Goal: Task Accomplishment & Management: Use online tool/utility

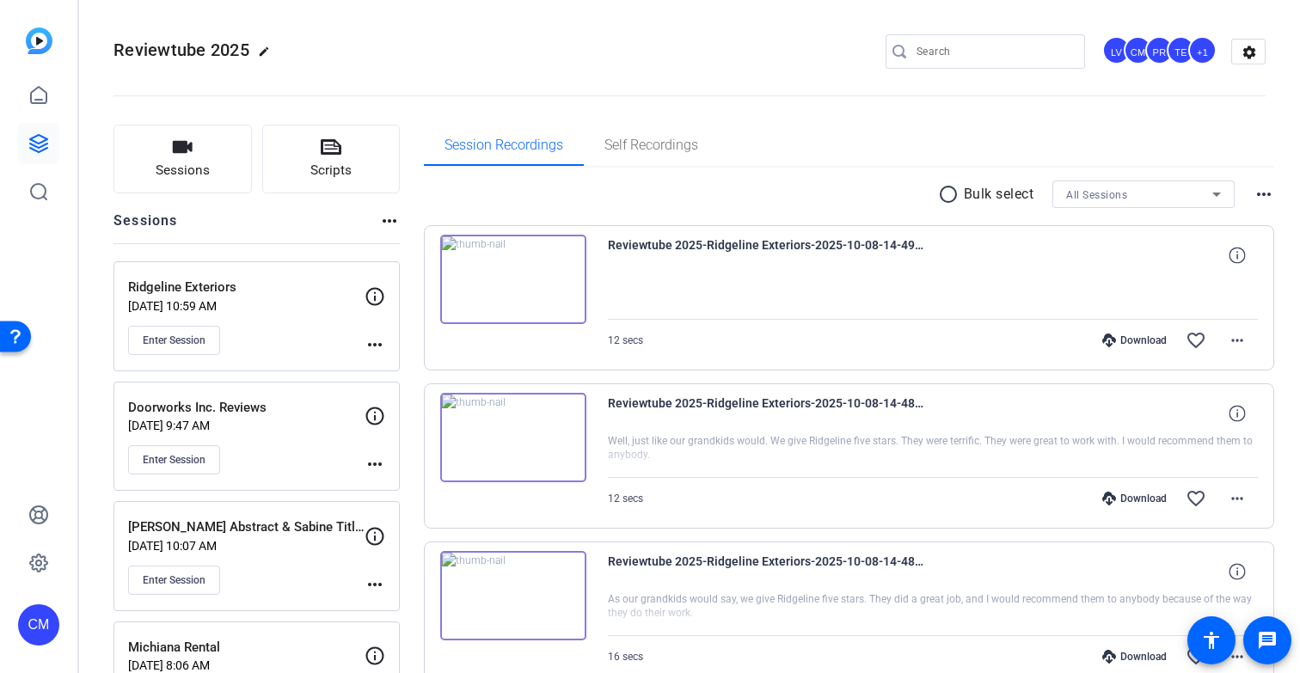
scroll to position [15, 0]
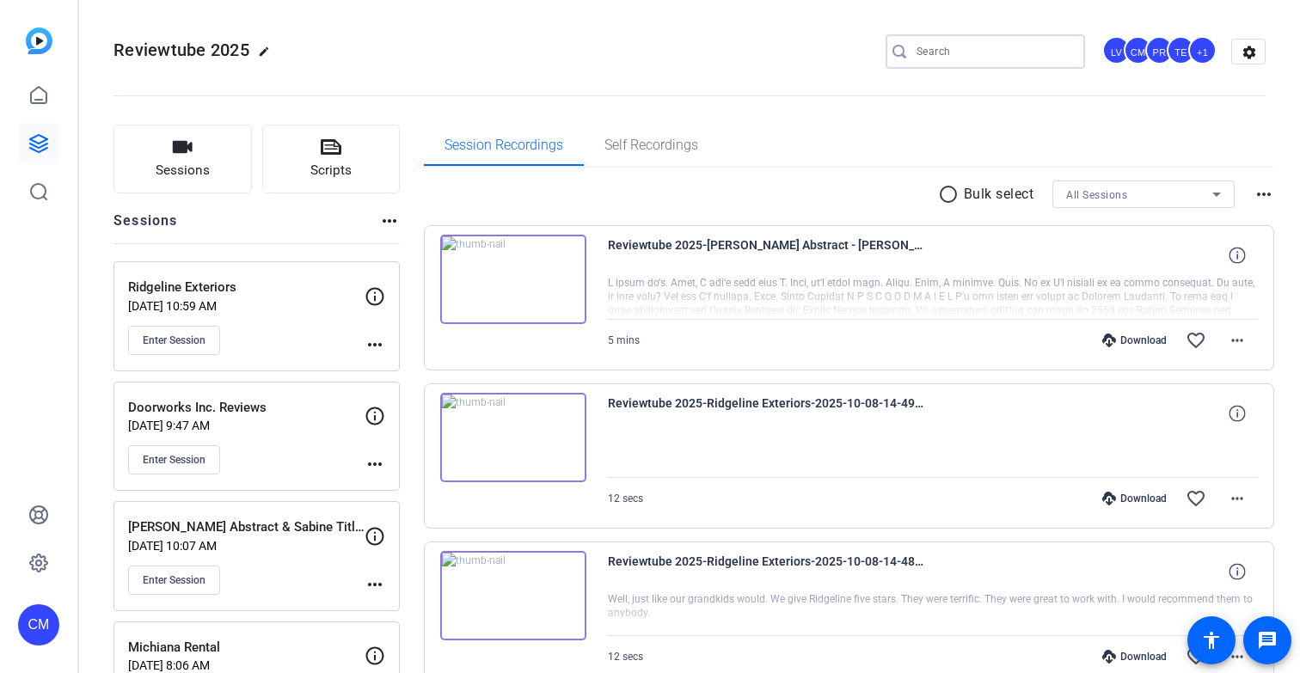
click at [939, 47] on input "Search" at bounding box center [993, 51] width 155 height 21
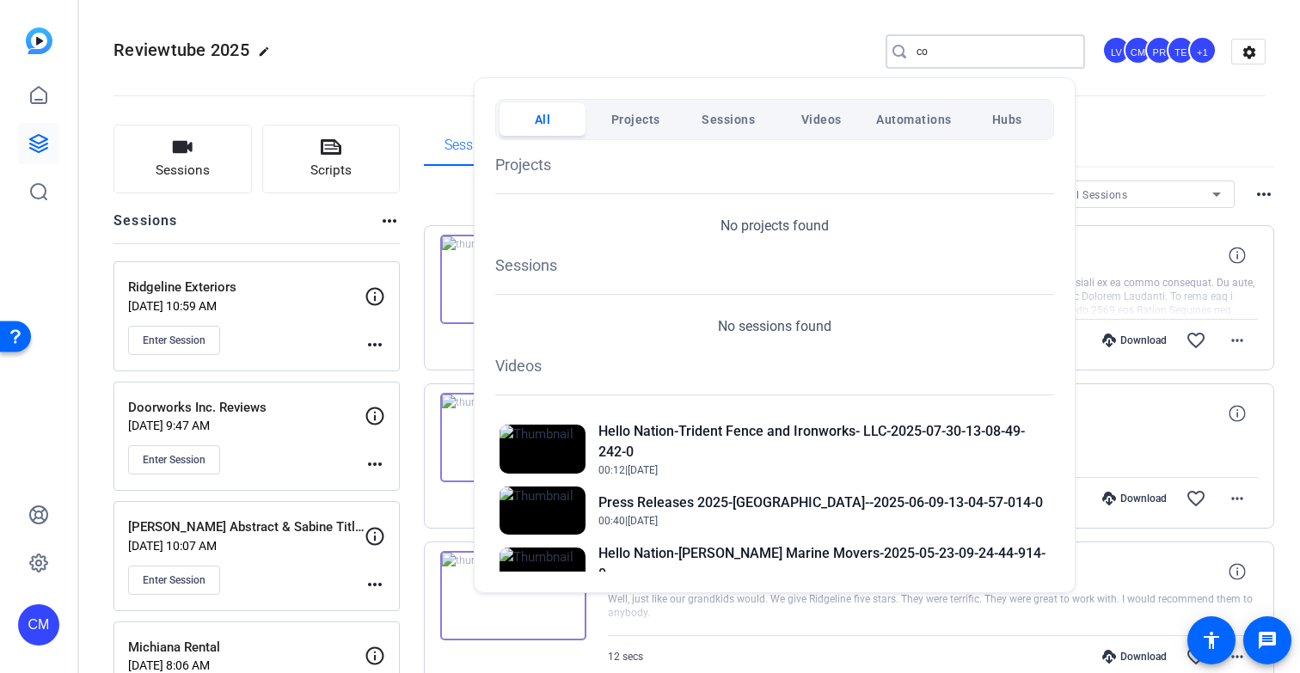
type input "c"
click at [915, 47] on div at bounding box center [650, 336] width 1300 height 673
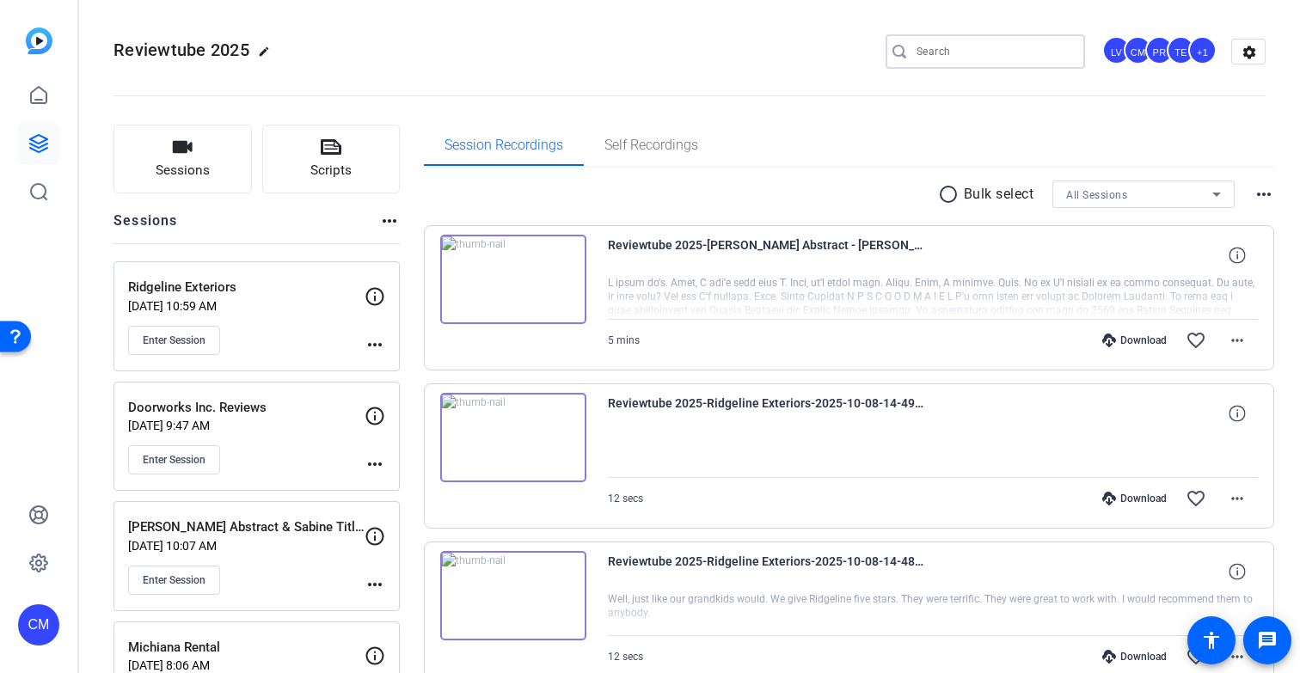
click at [920, 53] on input "Search" at bounding box center [993, 51] width 155 height 21
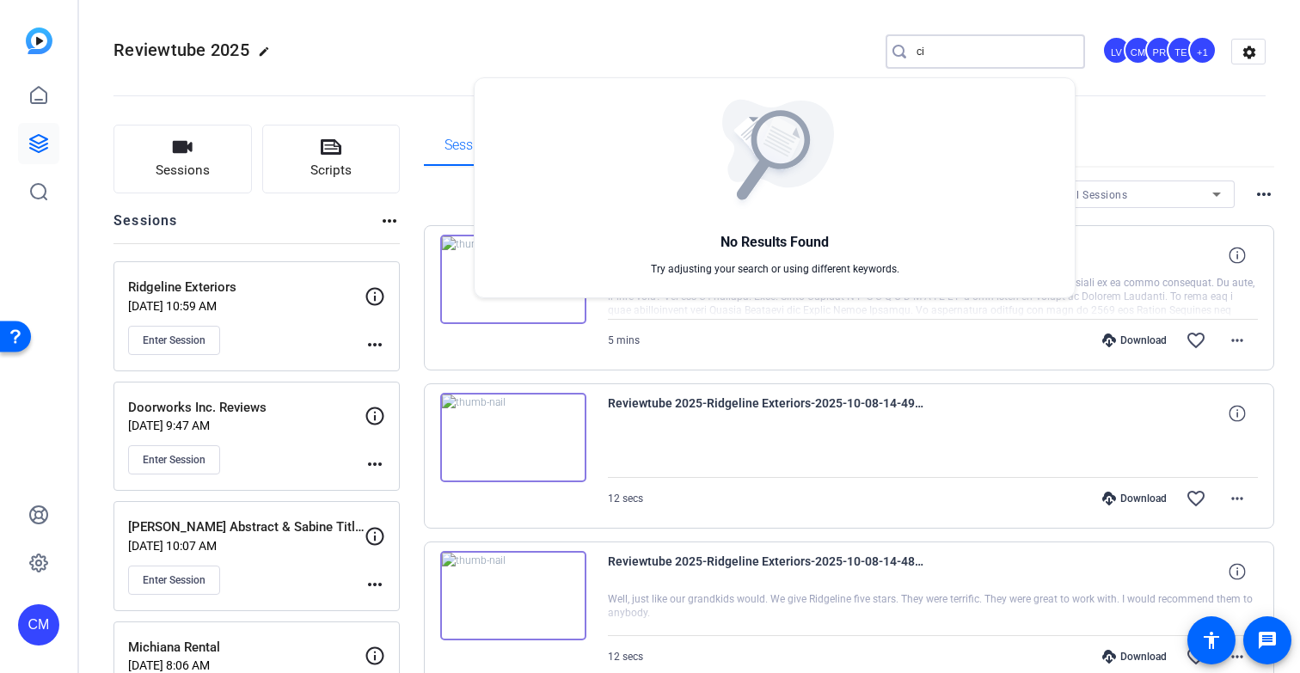
type input "c"
click at [196, 162] on div at bounding box center [650, 336] width 1300 height 673
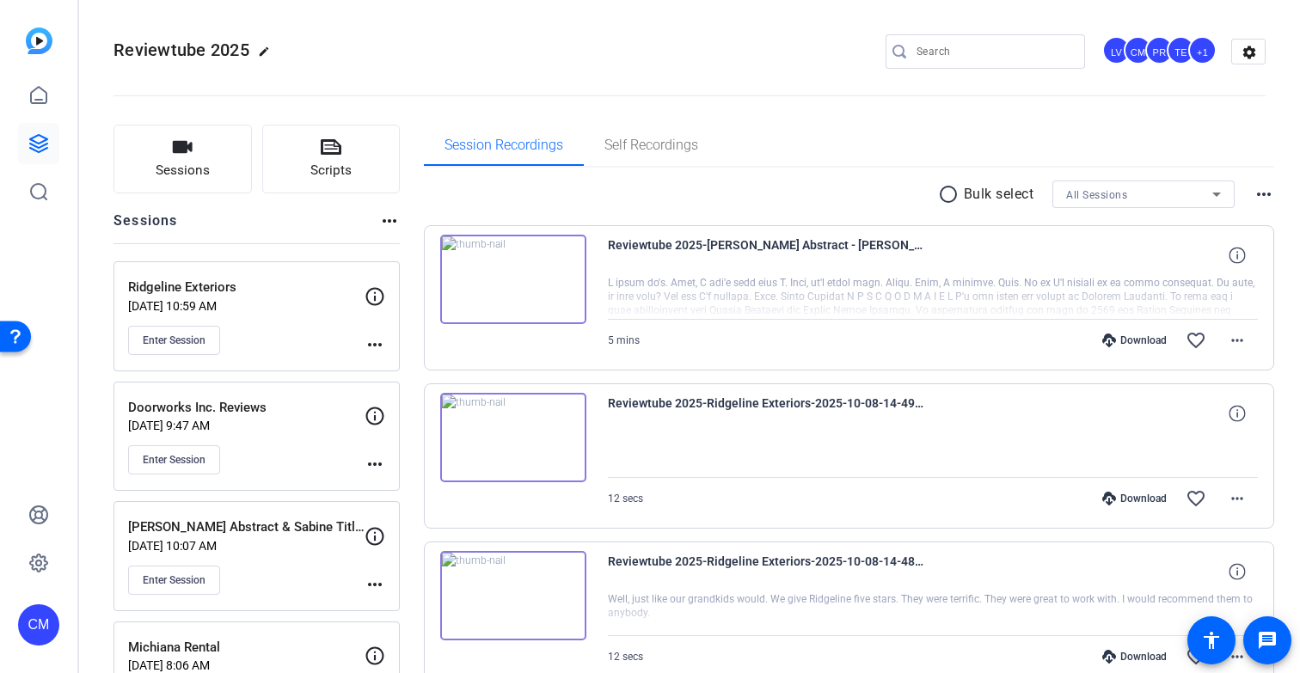
click at [196, 162] on span "Sessions" at bounding box center [183, 171] width 54 height 20
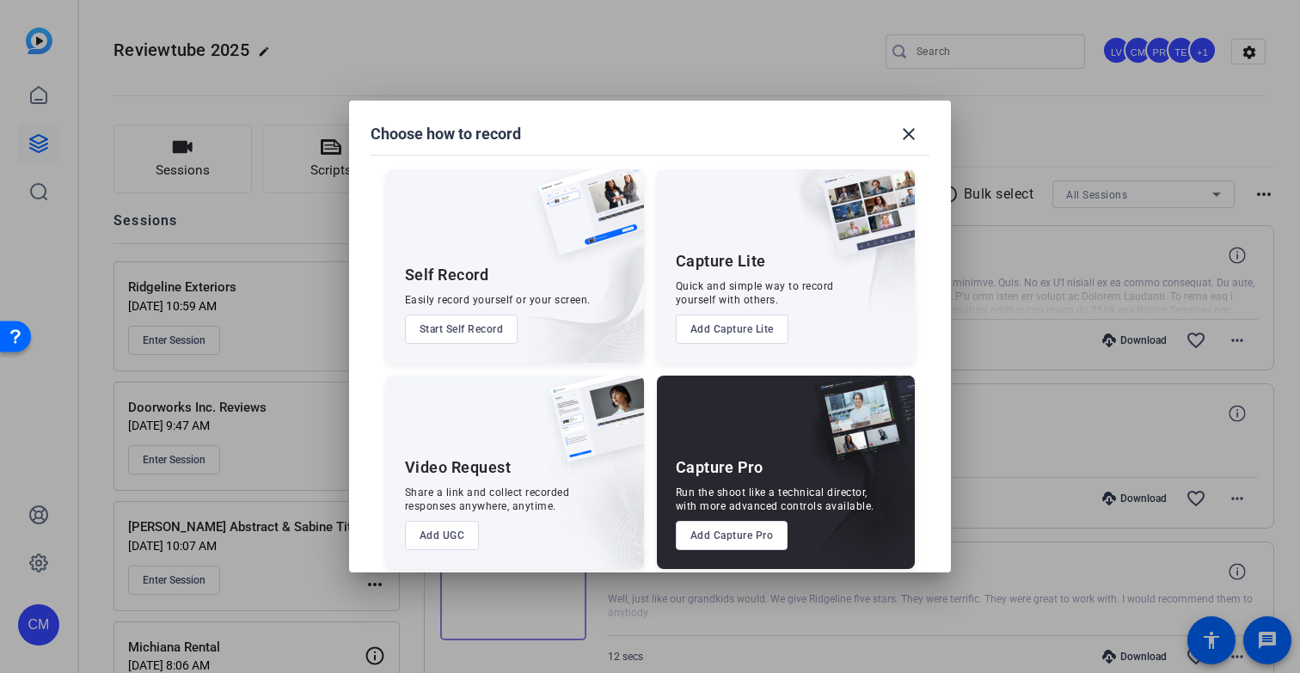
click at [733, 538] on button "Add Capture Pro" at bounding box center [732, 535] width 113 height 29
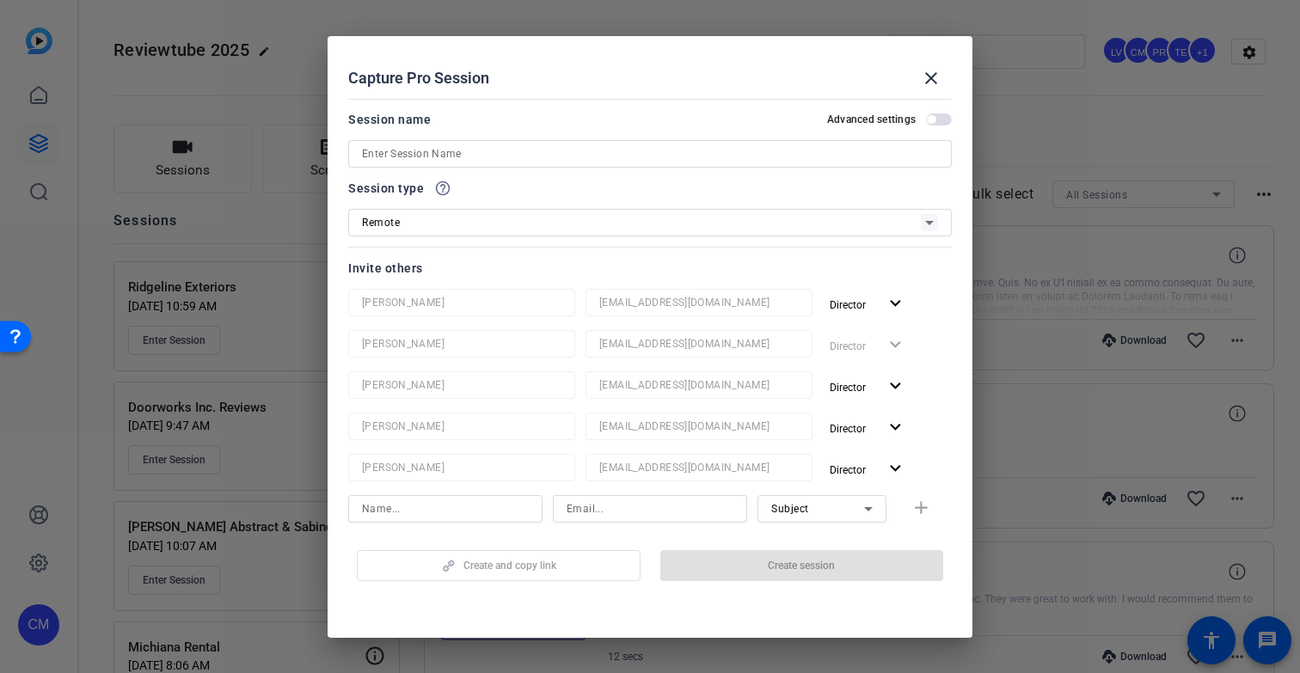
click at [466, 157] on input at bounding box center [650, 154] width 576 height 21
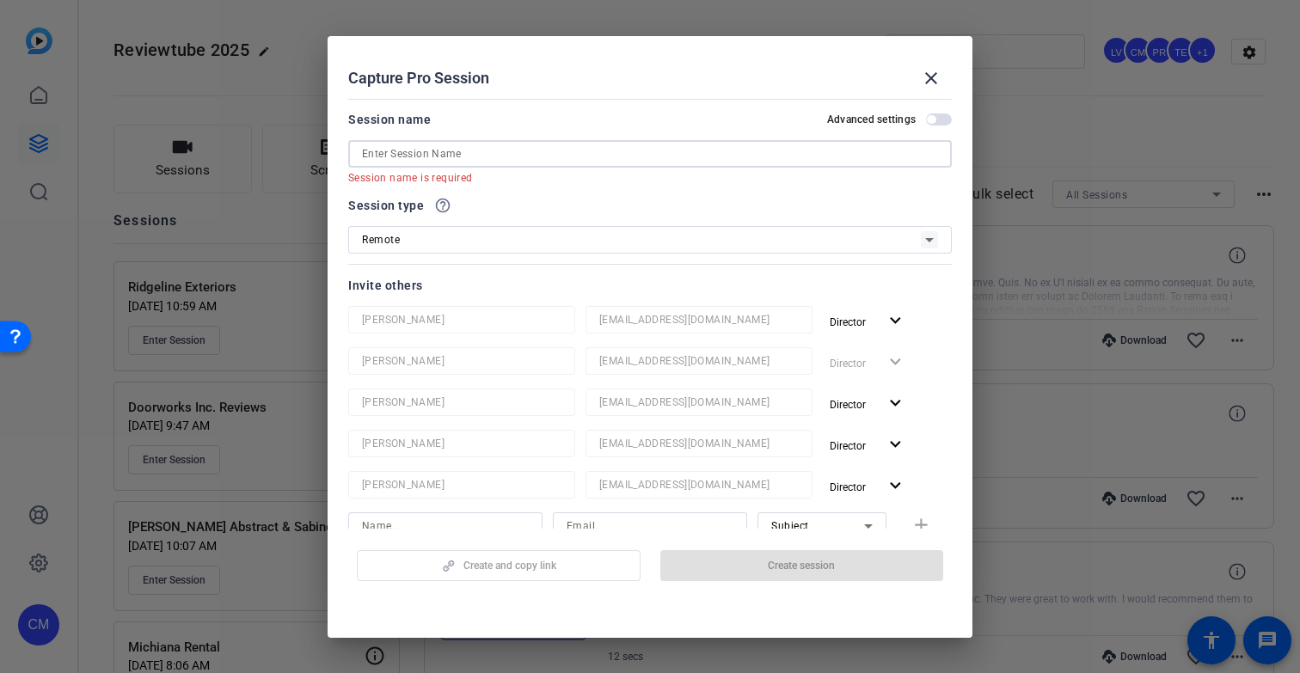
paste input "Cisneros Realty Group"
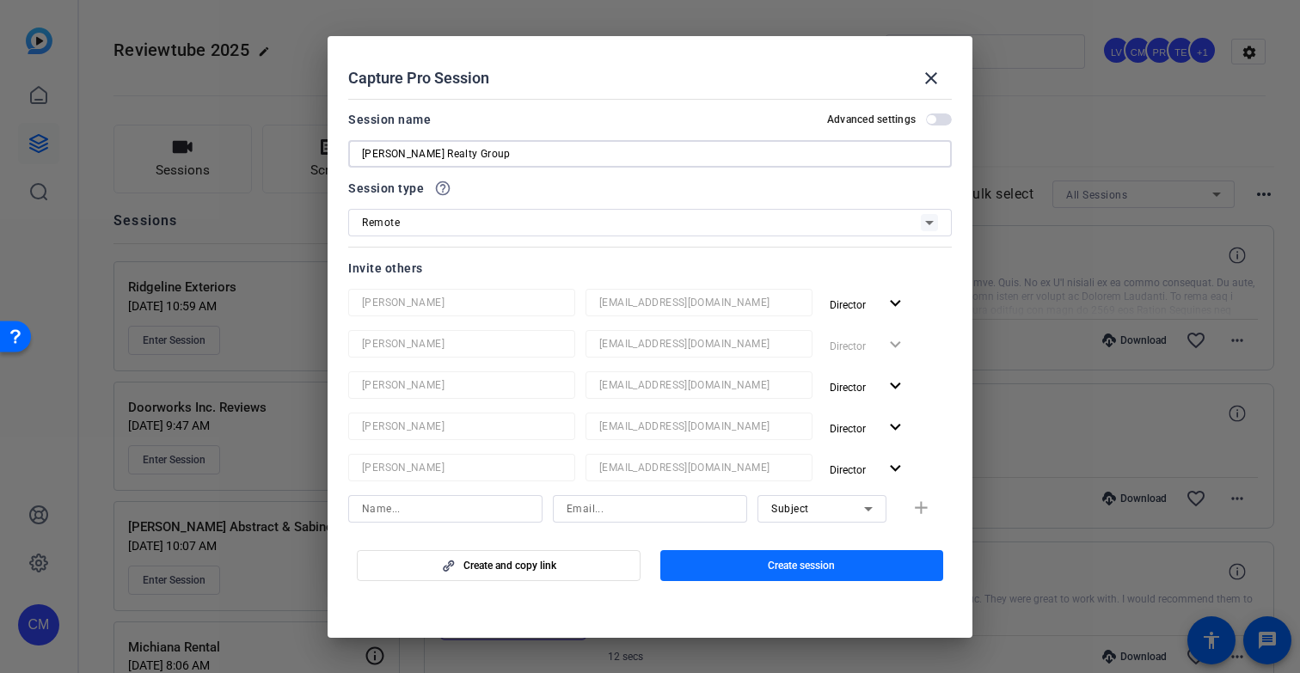
type input "Cisneros Realty Group"
click at [763, 559] on span "button" at bounding box center [802, 565] width 284 height 41
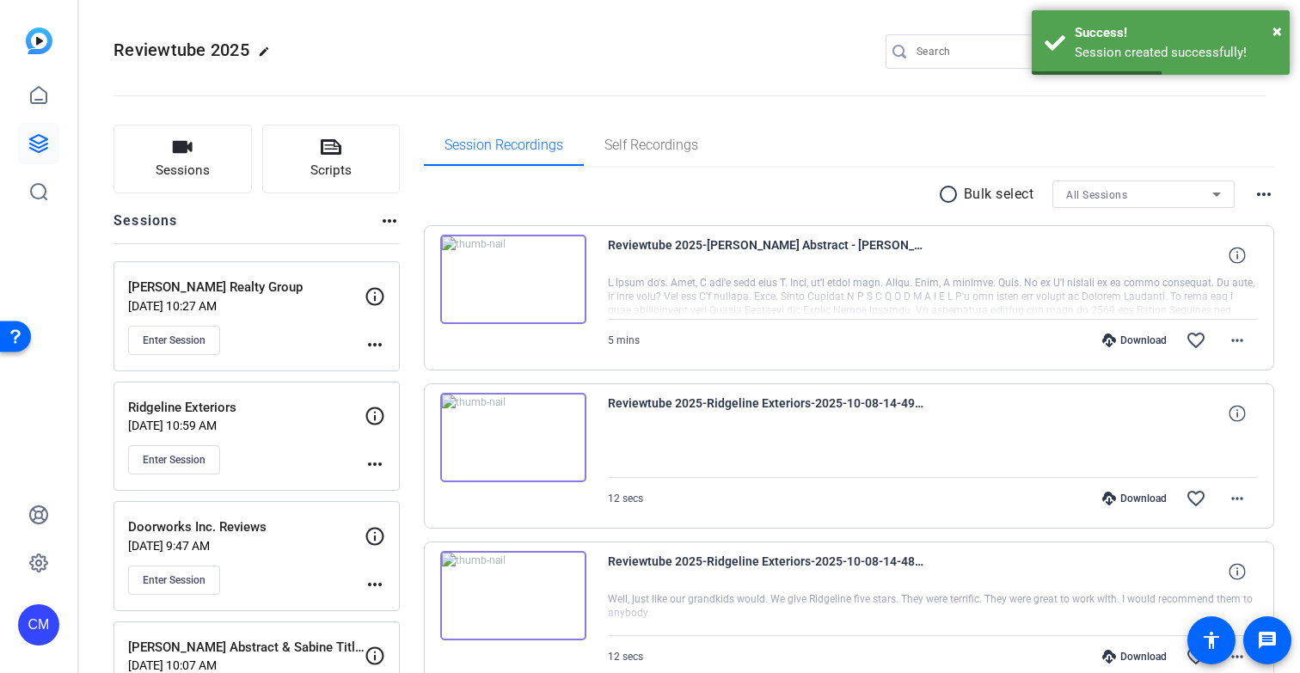
click at [371, 341] on mat-icon "more_horiz" at bounding box center [374, 344] width 21 height 21
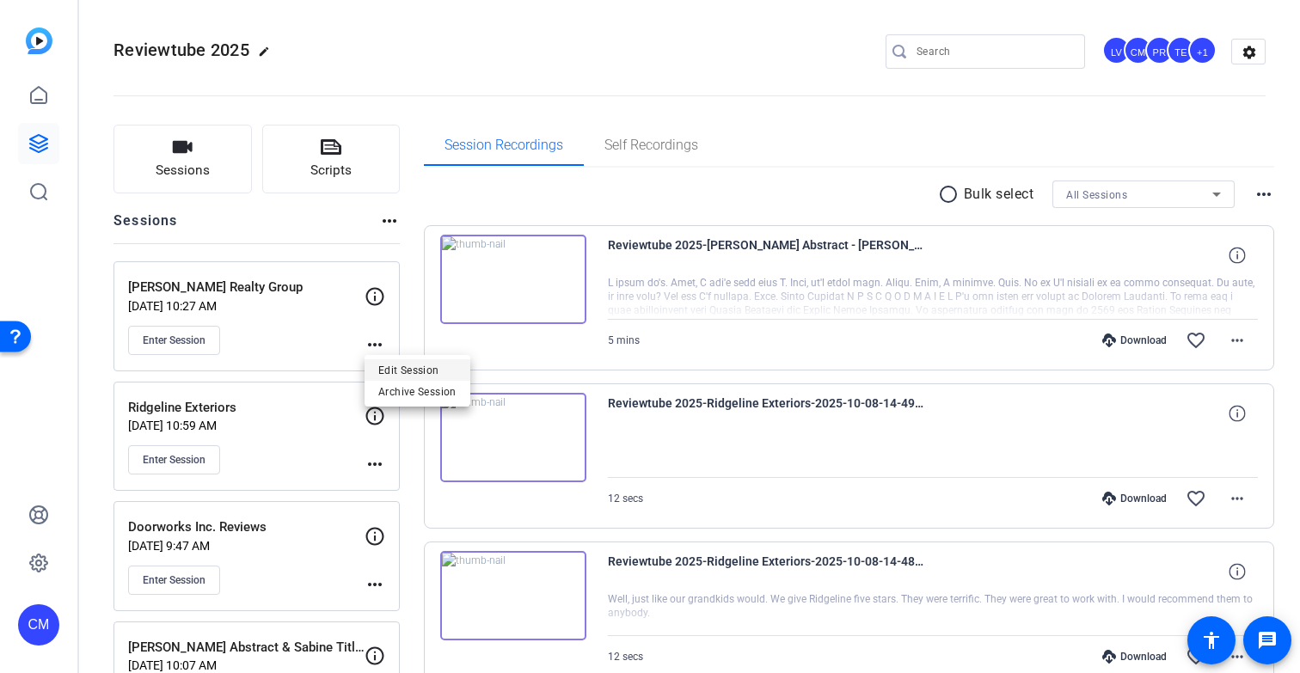
click at [401, 371] on span "Edit Session" at bounding box center [417, 369] width 78 height 21
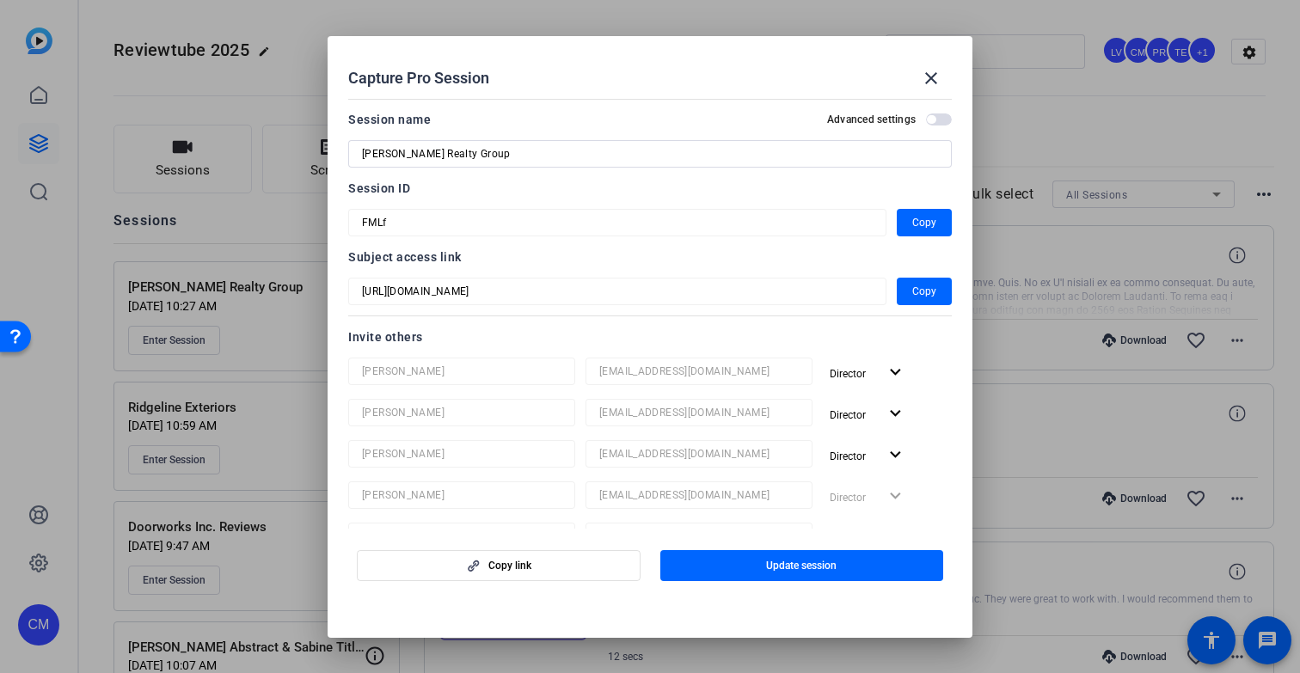
click at [295, 224] on div "Capture Pro Session close Session name Advanced settings Cisneros Realty Group …" at bounding box center [650, 336] width 1300 height 673
click at [932, 78] on mat-icon "close" at bounding box center [931, 78] width 21 height 21
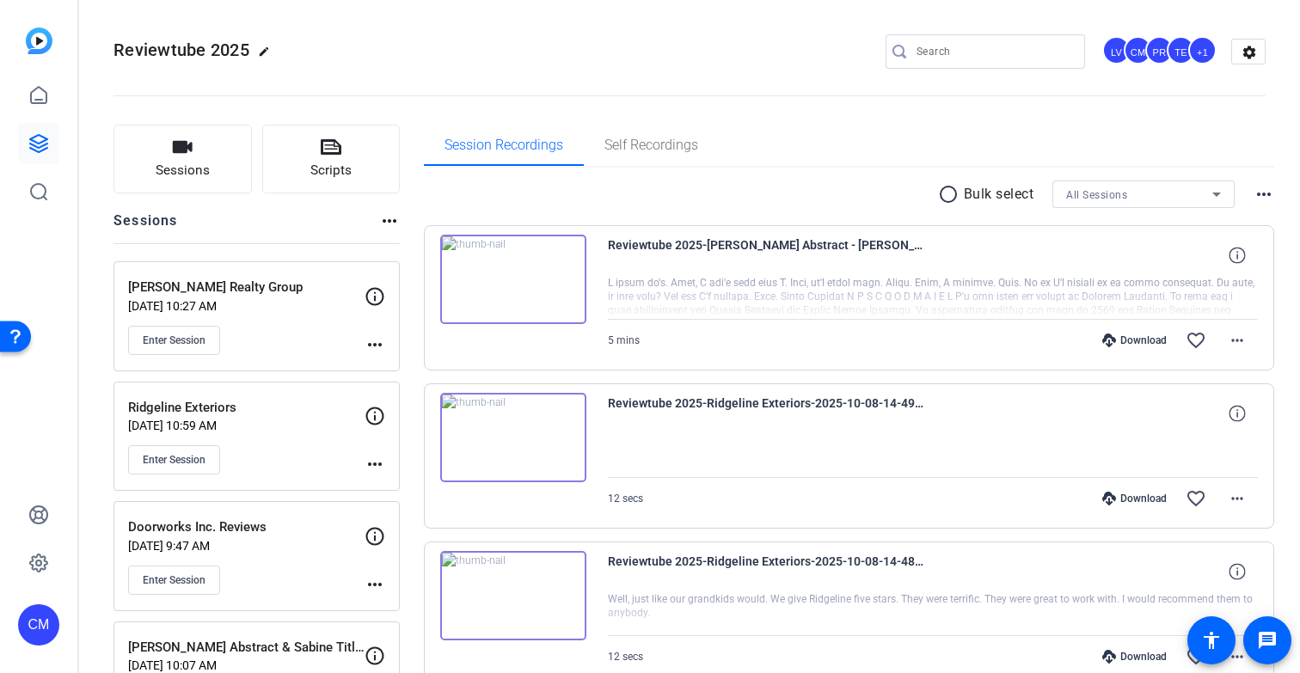
click at [921, 56] on input "Search" at bounding box center [993, 51] width 155 height 21
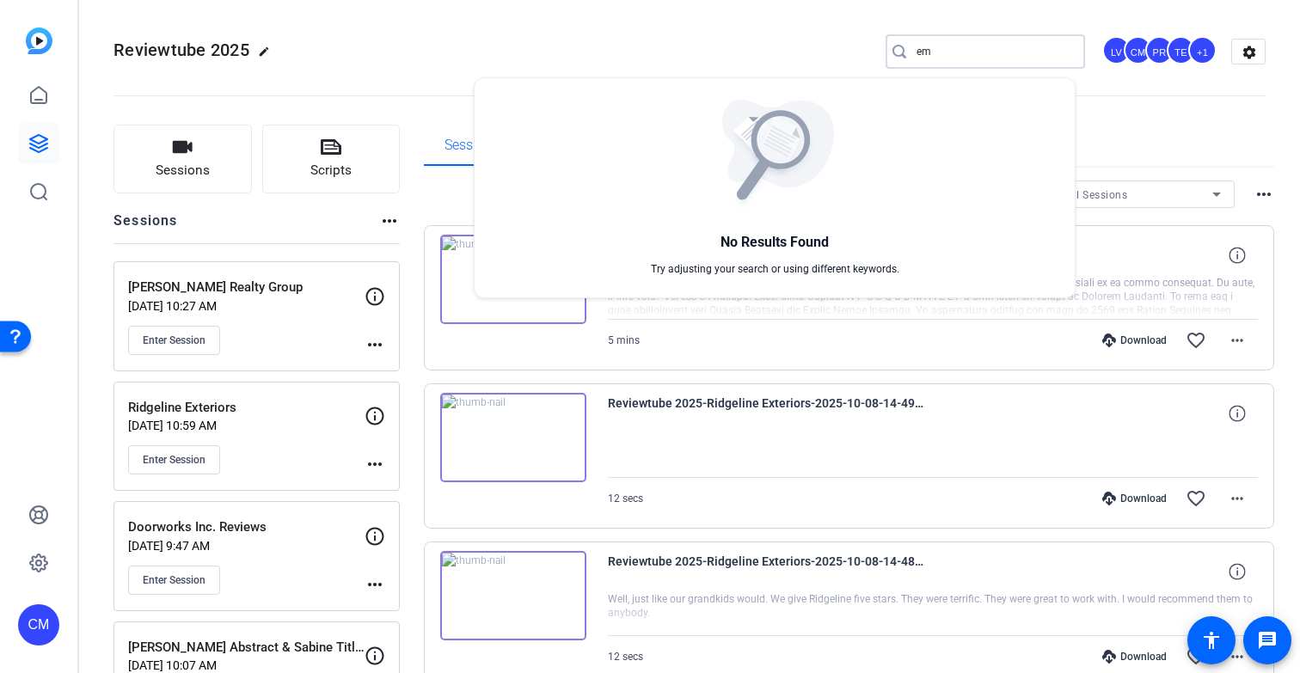
type input "e"
click at [199, 168] on div at bounding box center [650, 336] width 1300 height 673
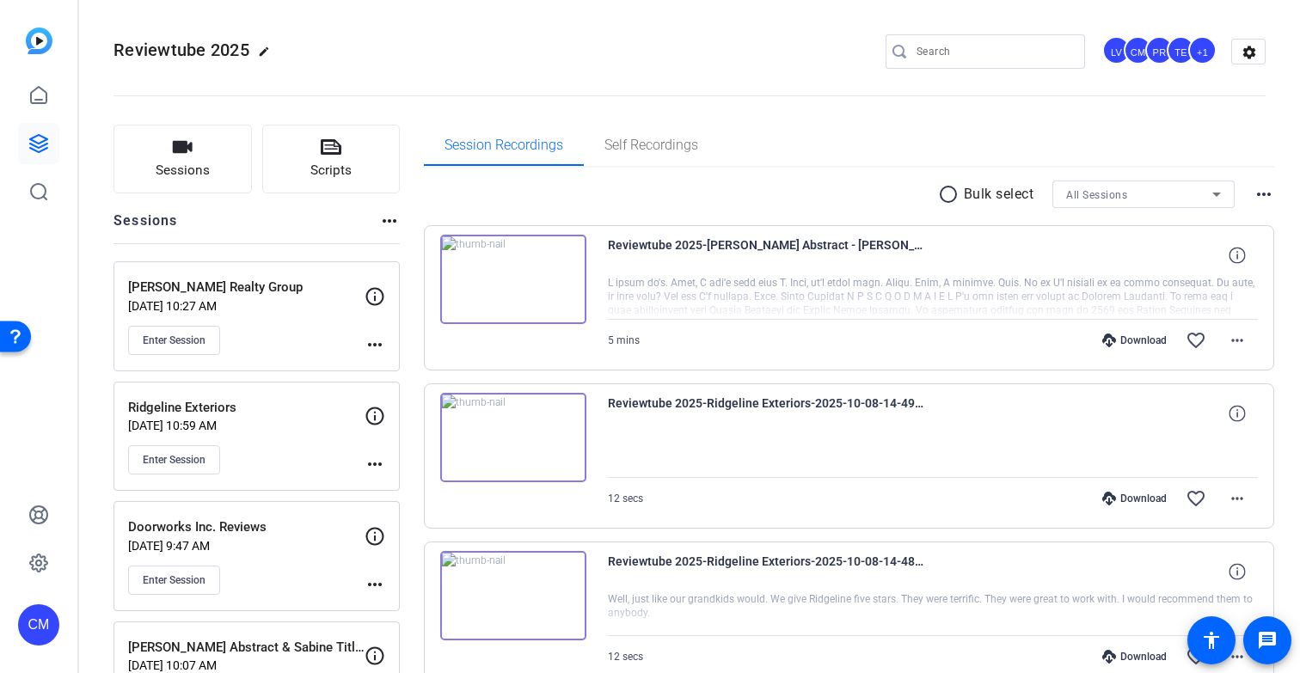
click at [199, 168] on span "Sessions" at bounding box center [183, 171] width 54 height 20
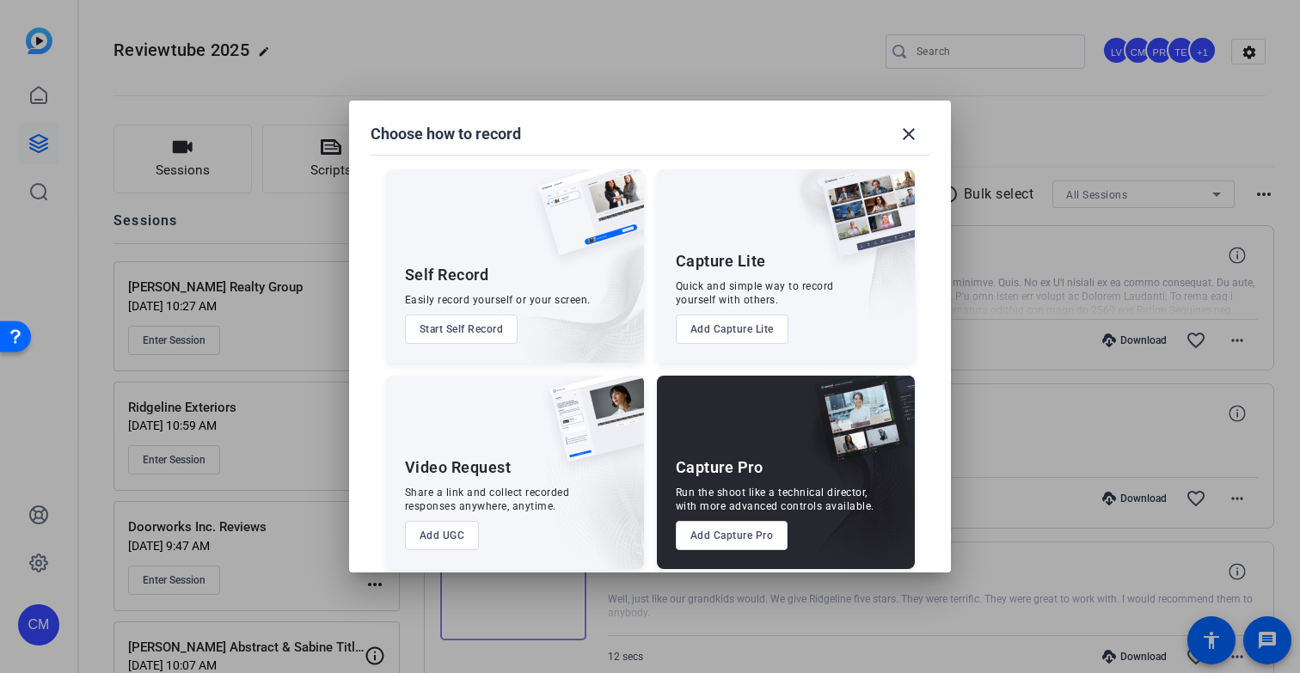
click at [738, 537] on button "Add Capture Pro" at bounding box center [732, 535] width 113 height 29
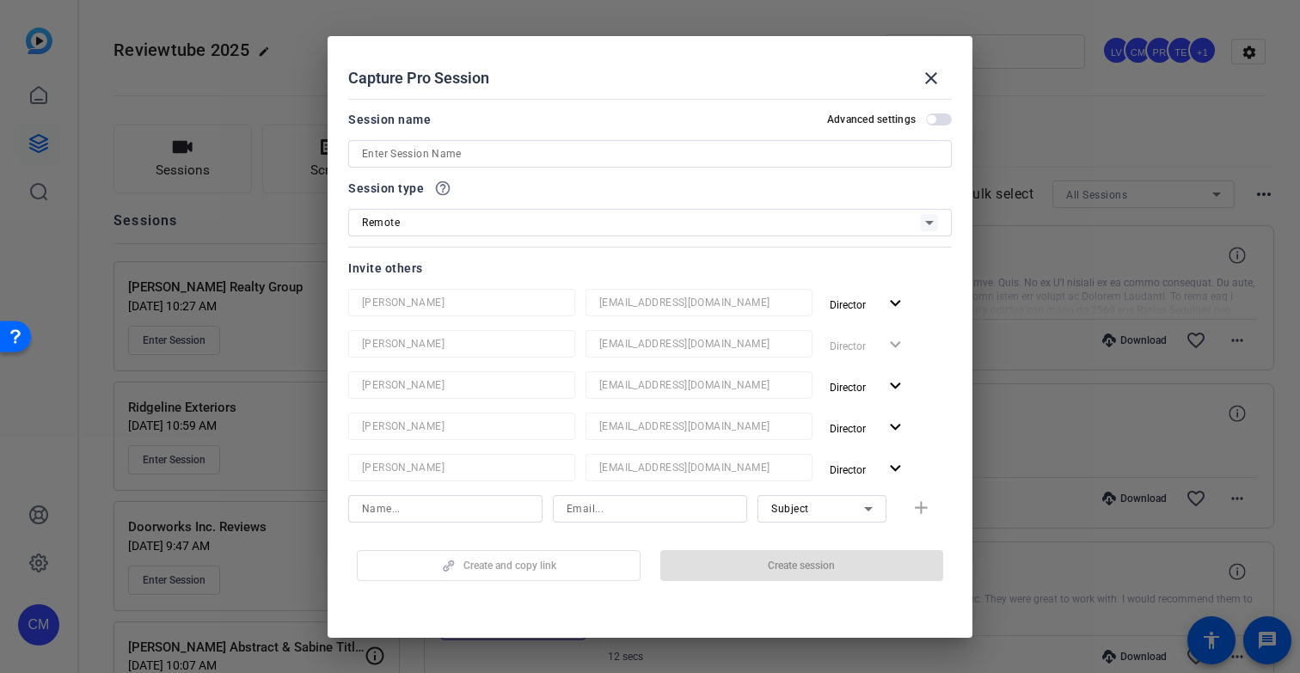
click at [418, 162] on input at bounding box center [650, 154] width 576 height 21
paste input "EMERSON HOME SERVICES"
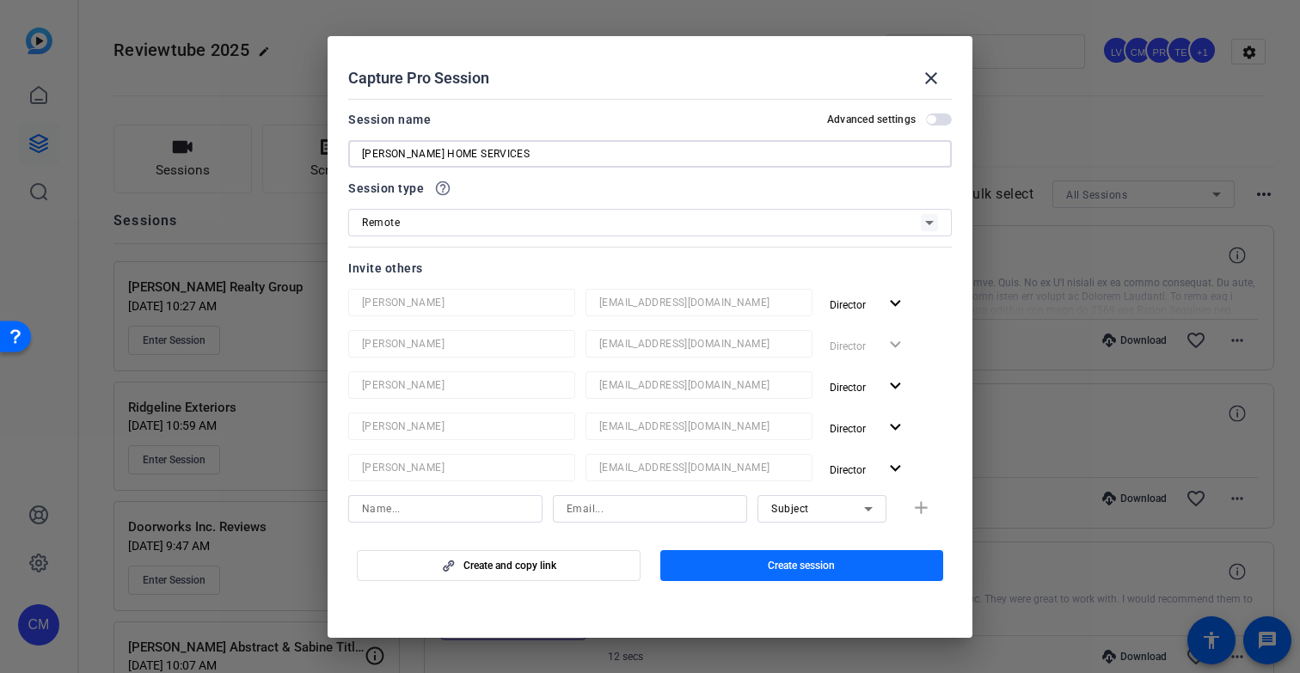
type input "EMERSON HOME SERVICES"
click at [762, 560] on span "button" at bounding box center [802, 565] width 284 height 41
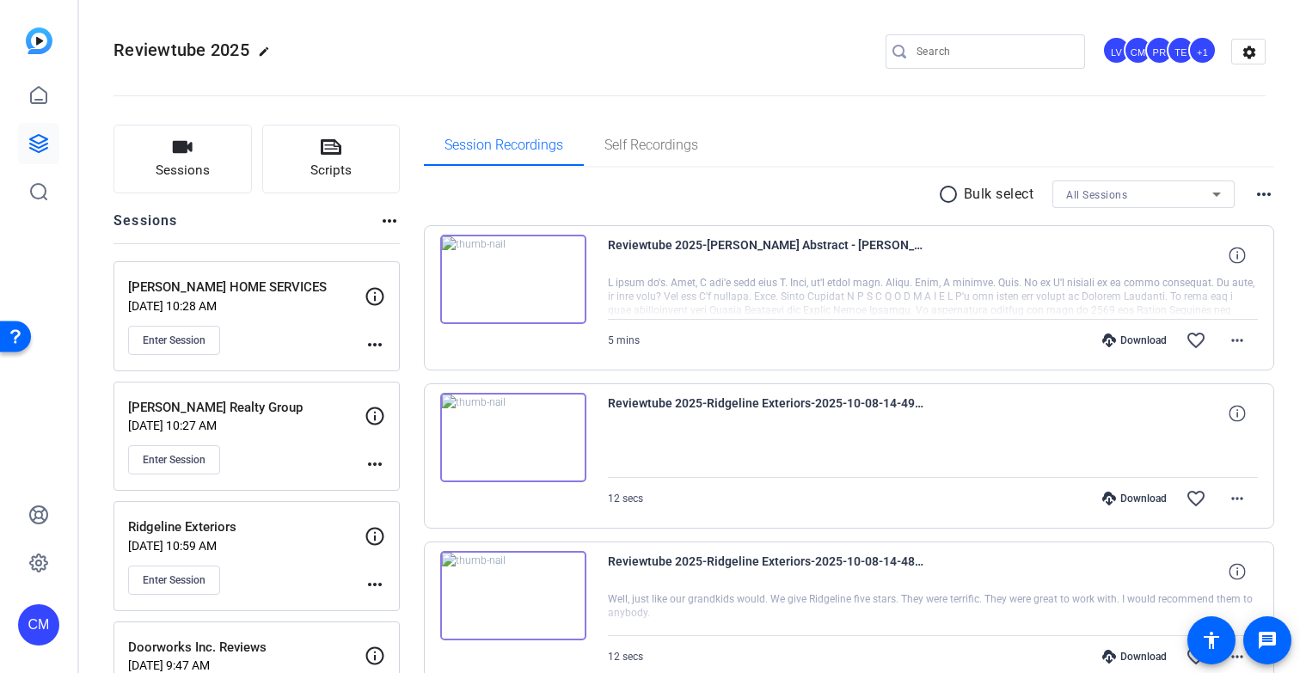
click at [375, 340] on mat-icon "more_horiz" at bounding box center [374, 344] width 21 height 21
click at [398, 369] on span "Edit Session" at bounding box center [417, 369] width 78 height 21
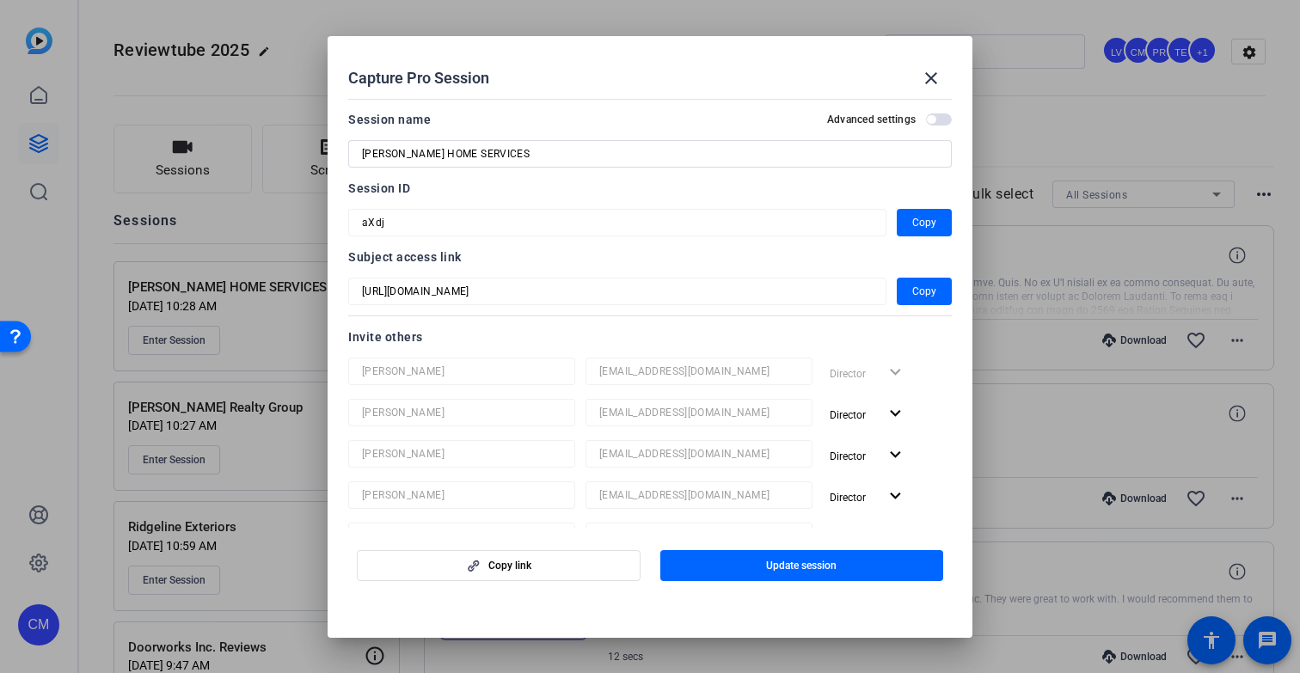
click at [321, 224] on div "Capture Pro Session close Session name Advanced settings EMERSON HOME SERVICES …" at bounding box center [650, 336] width 1300 height 673
click at [931, 81] on mat-icon "close" at bounding box center [931, 78] width 21 height 21
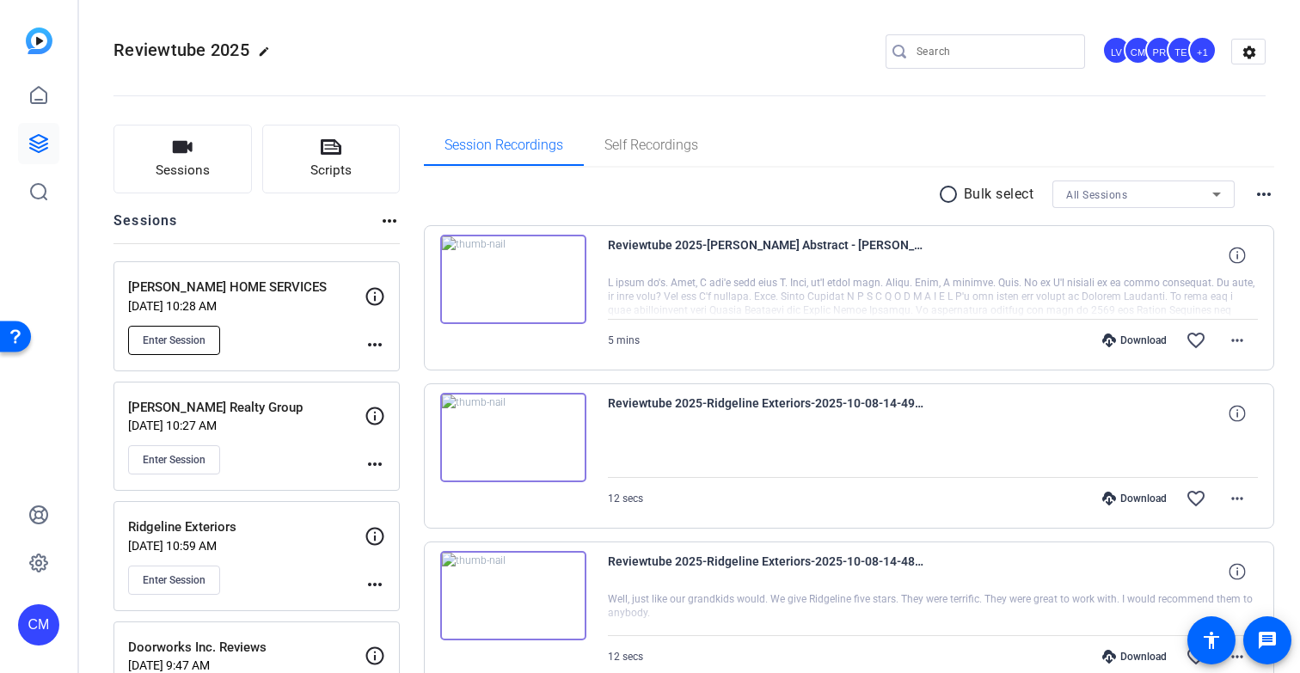
click at [187, 345] on span "Enter Session" at bounding box center [174, 341] width 63 height 14
